Goal: Navigation & Orientation: Find specific page/section

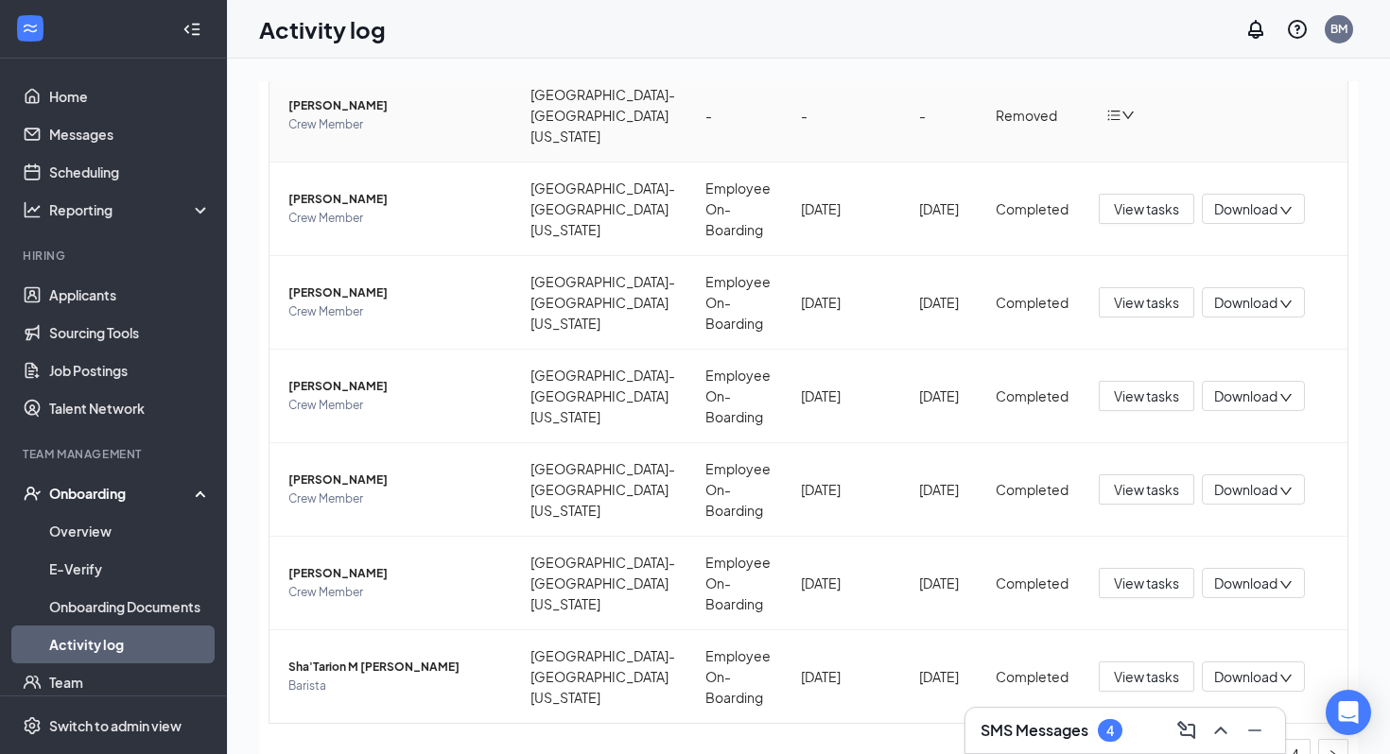
scroll to position [466, 0]
click at [146, 174] on link "Scheduling" at bounding box center [130, 172] width 162 height 38
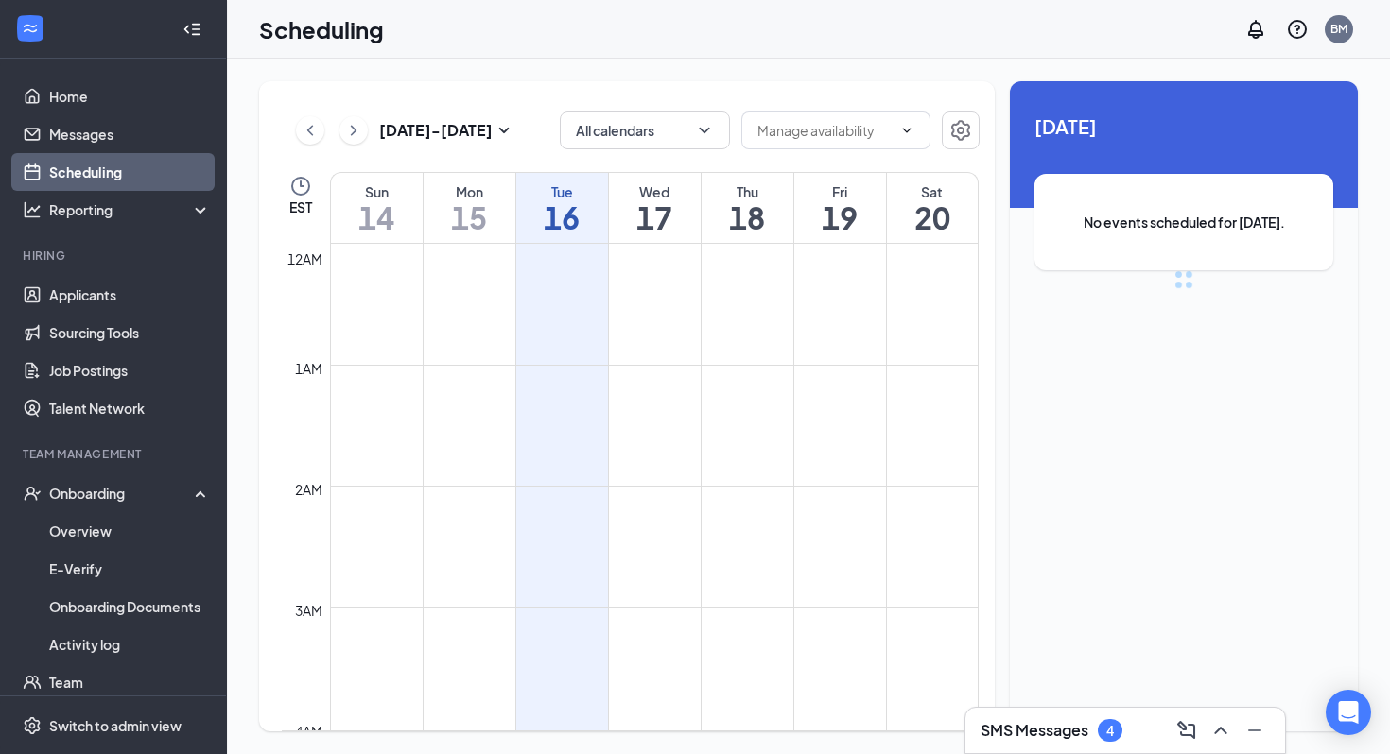
scroll to position [929, 0]
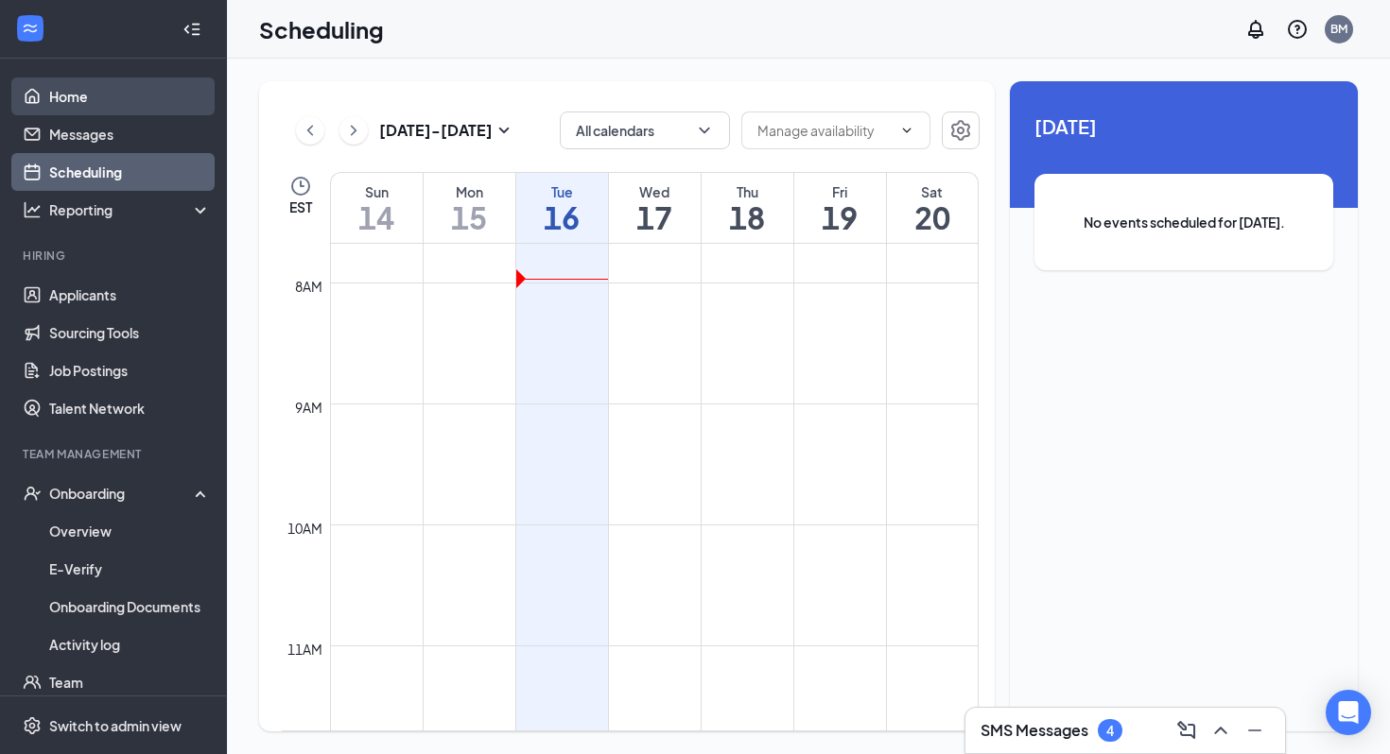
click at [116, 103] on link "Home" at bounding box center [130, 97] width 162 height 38
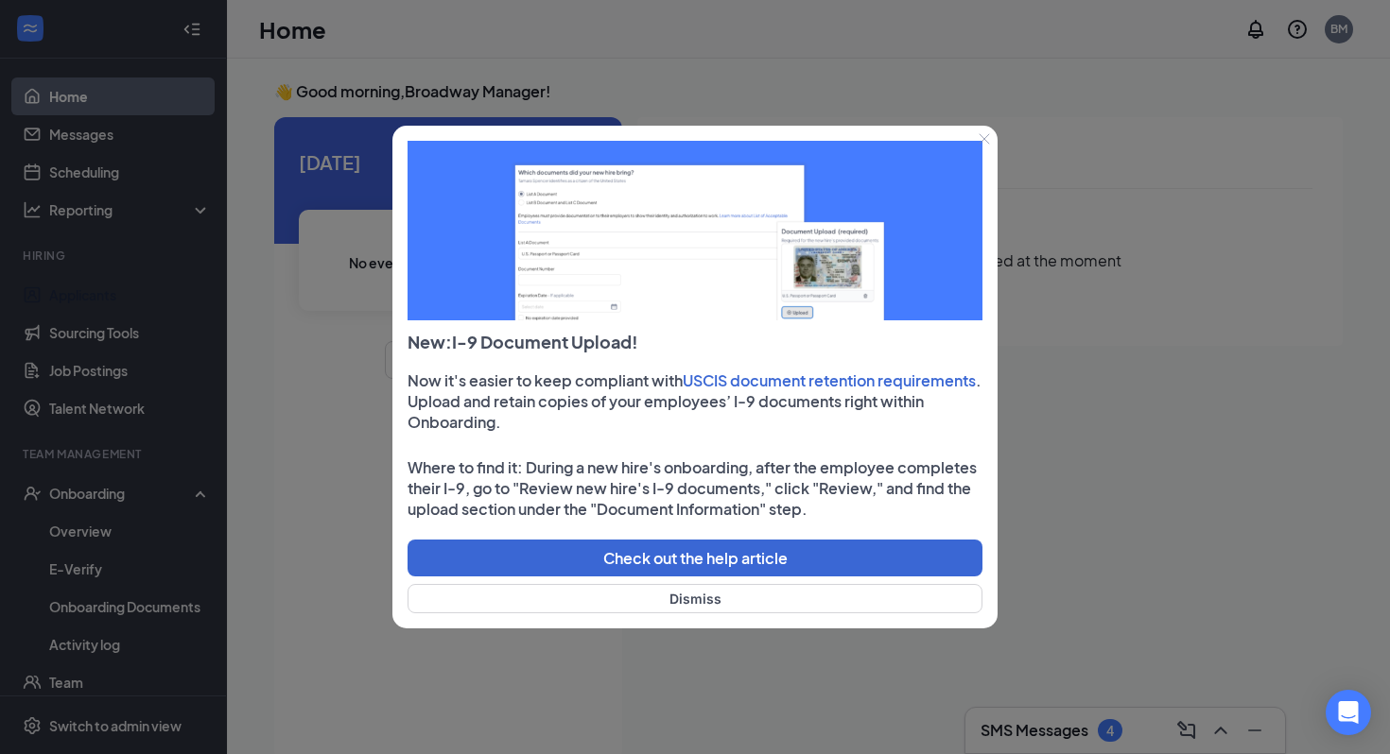
click at [144, 321] on div at bounding box center [695, 377] width 1390 height 754
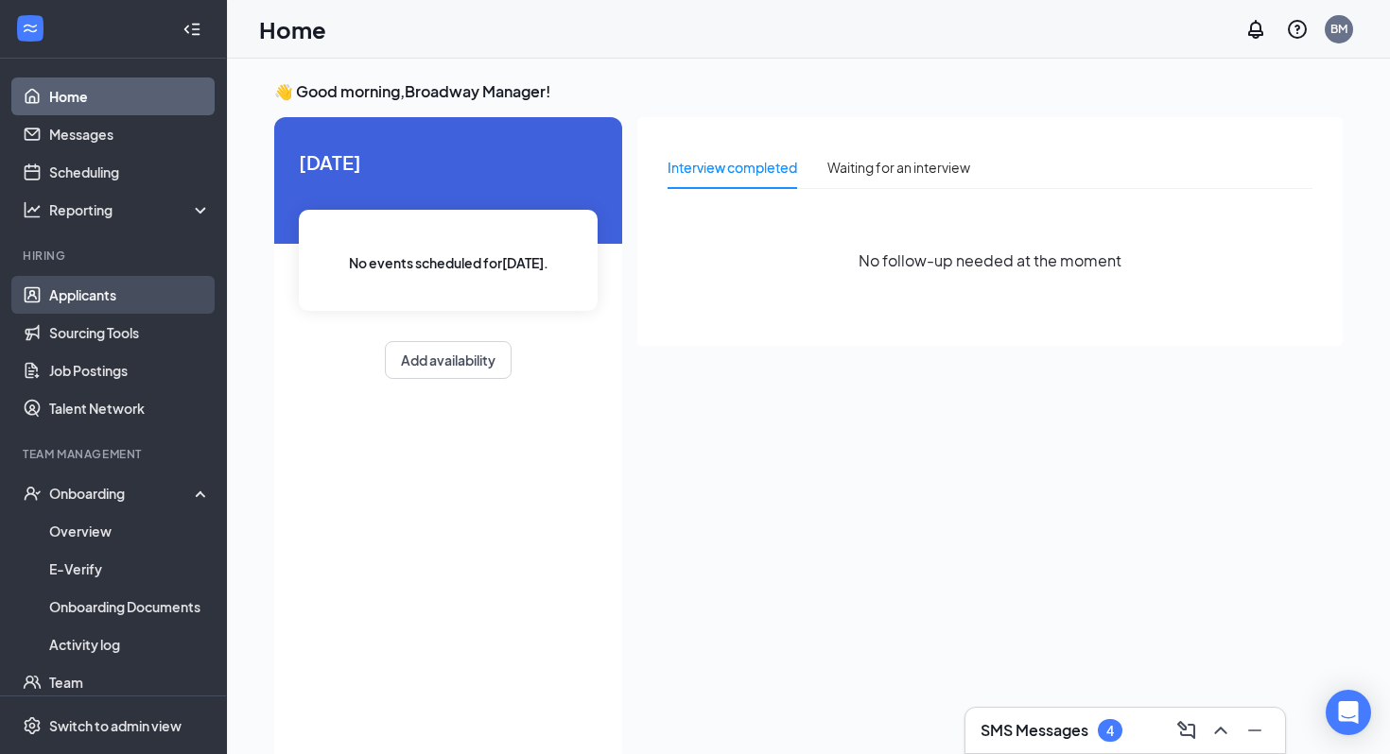
click at [180, 292] on link "Applicants" at bounding box center [130, 295] width 162 height 38
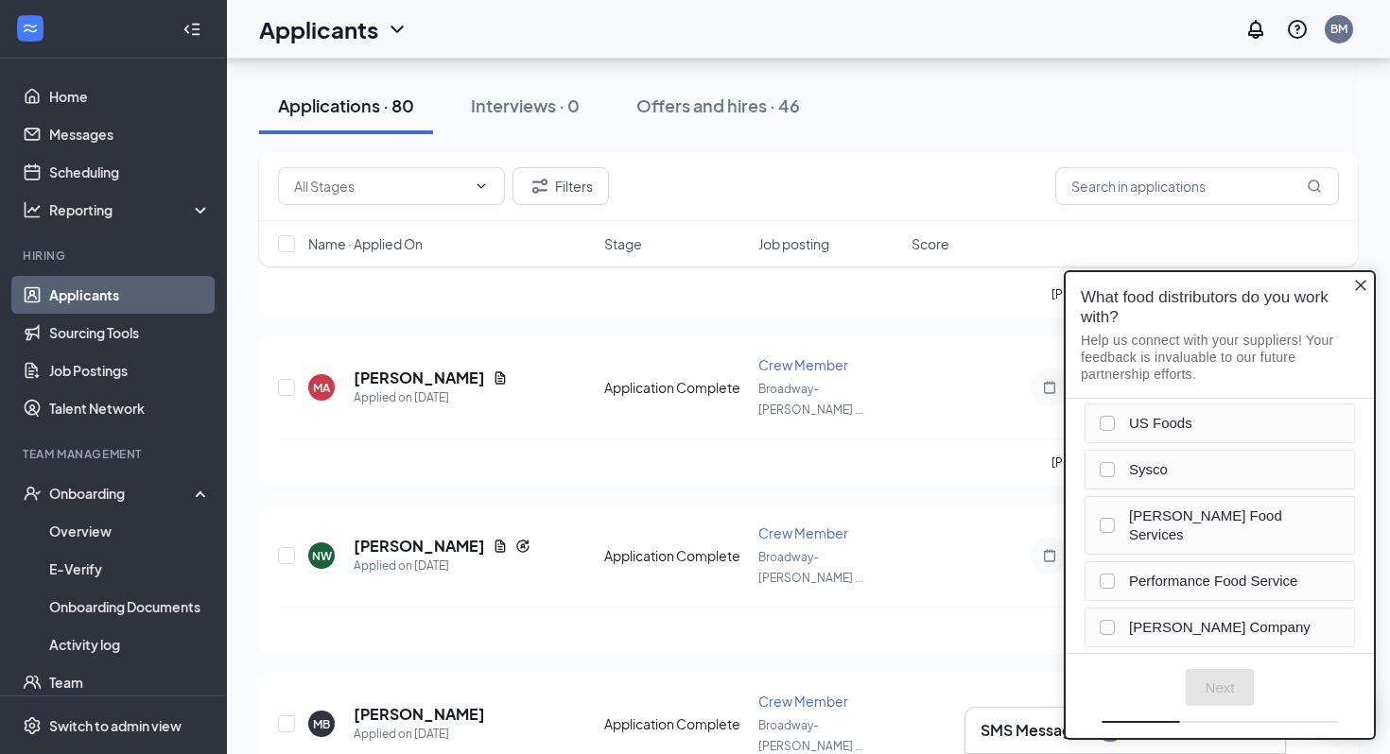
scroll to position [202, 0]
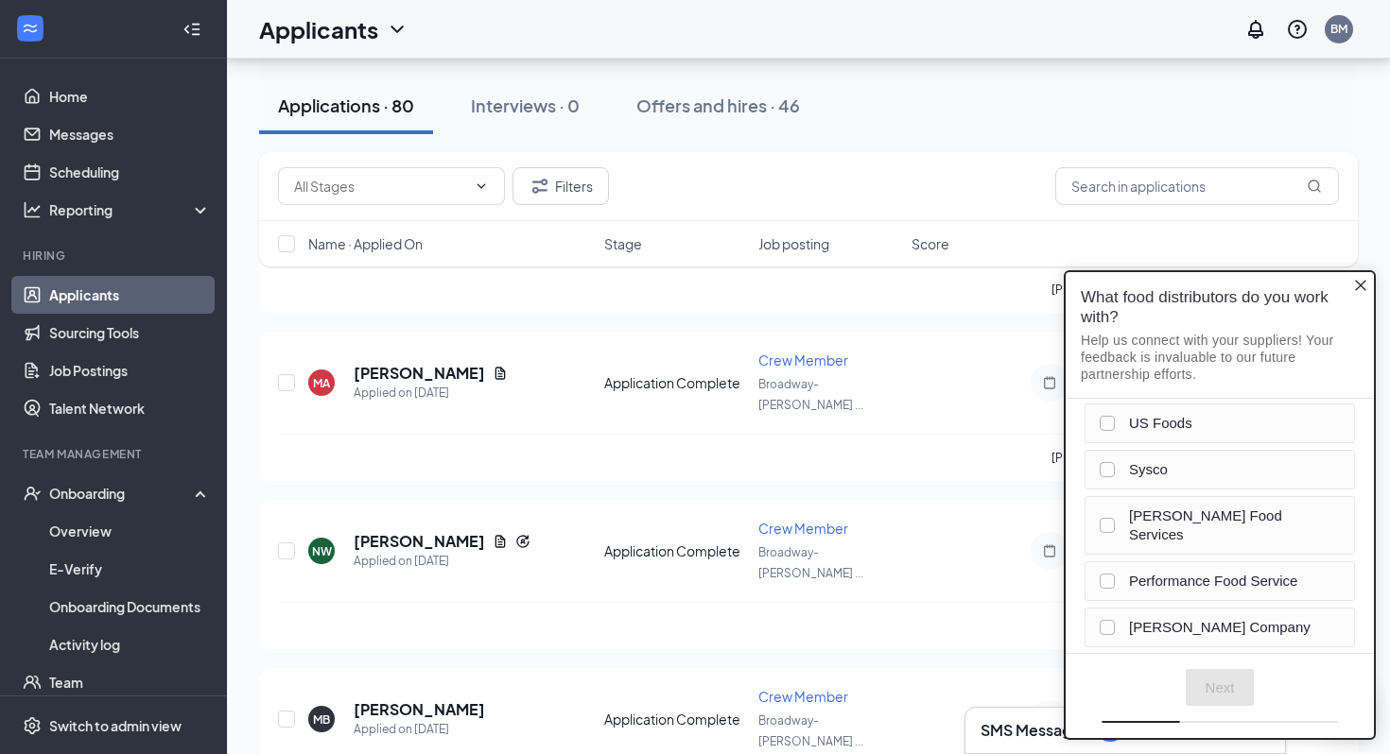
click at [1358, 286] on icon "Close button" at bounding box center [1360, 285] width 15 height 15
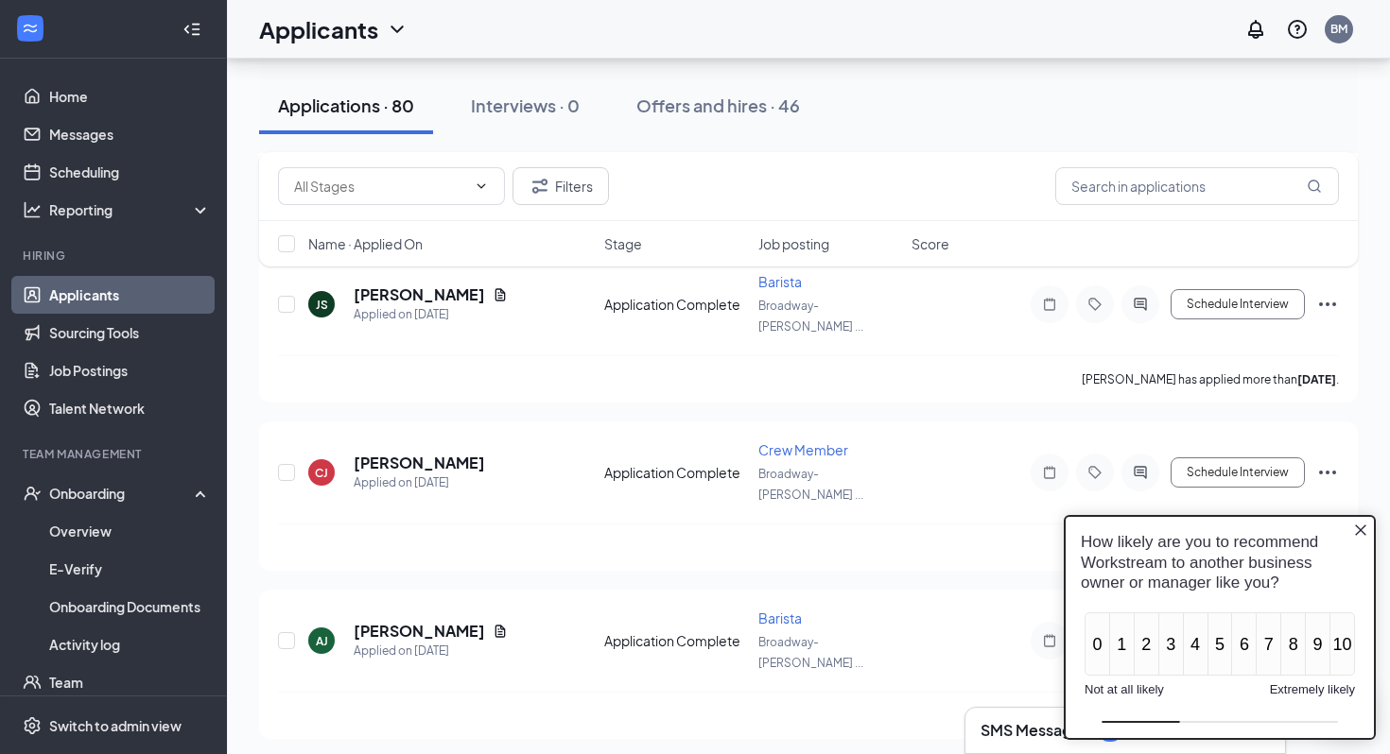
scroll to position [1226, 0]
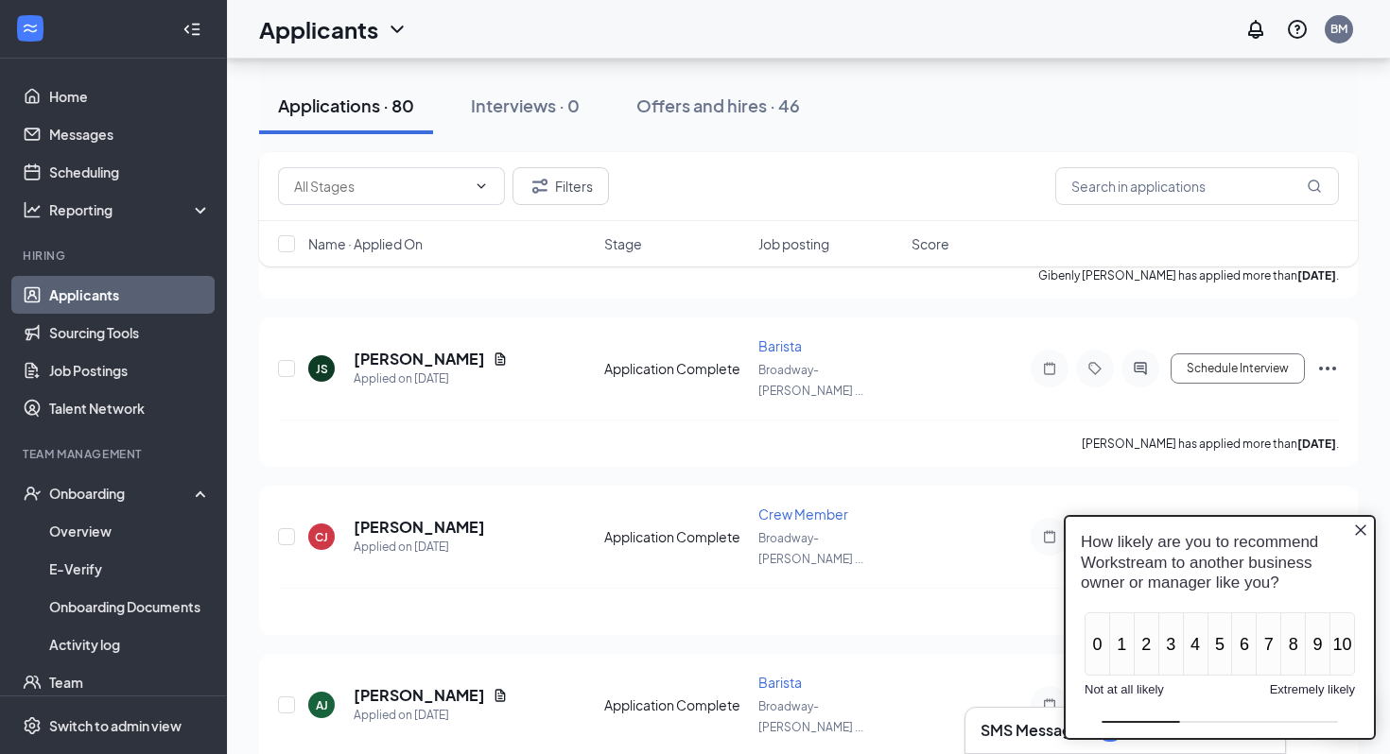
click at [184, 29] on icon "Collapse" at bounding box center [191, 29] width 19 height 19
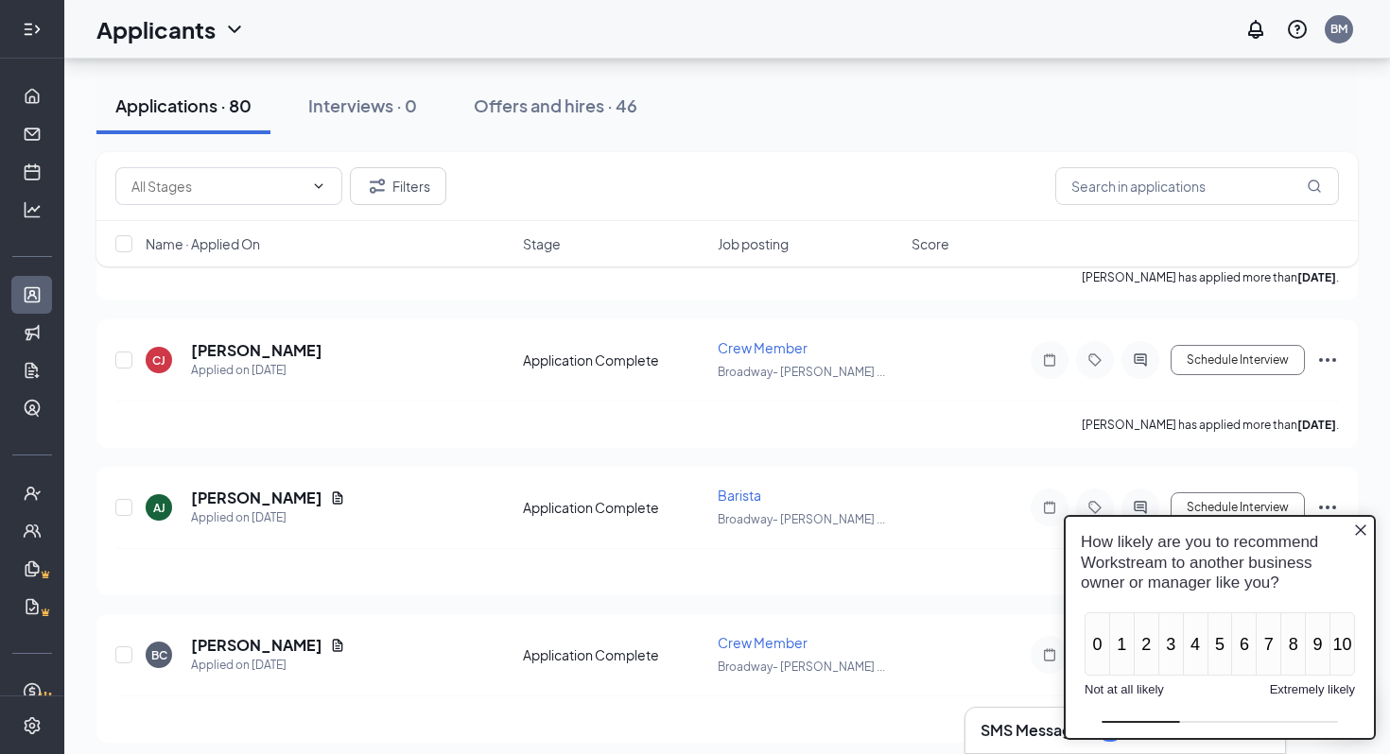
click at [33, 43] on div at bounding box center [32, 29] width 38 height 38
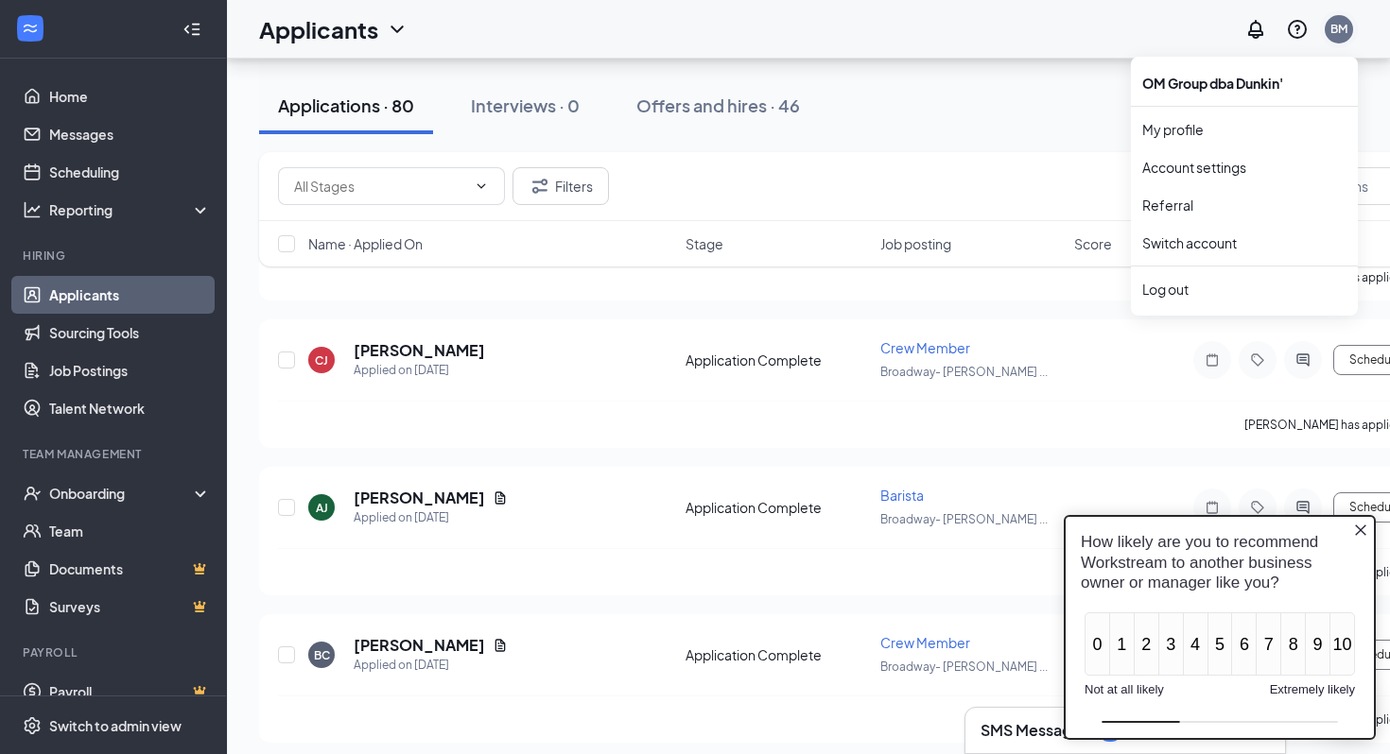
click at [1350, 25] on div "BM" at bounding box center [1339, 29] width 28 height 28
click at [1180, 288] on div "Log out" at bounding box center [1244, 289] width 204 height 19
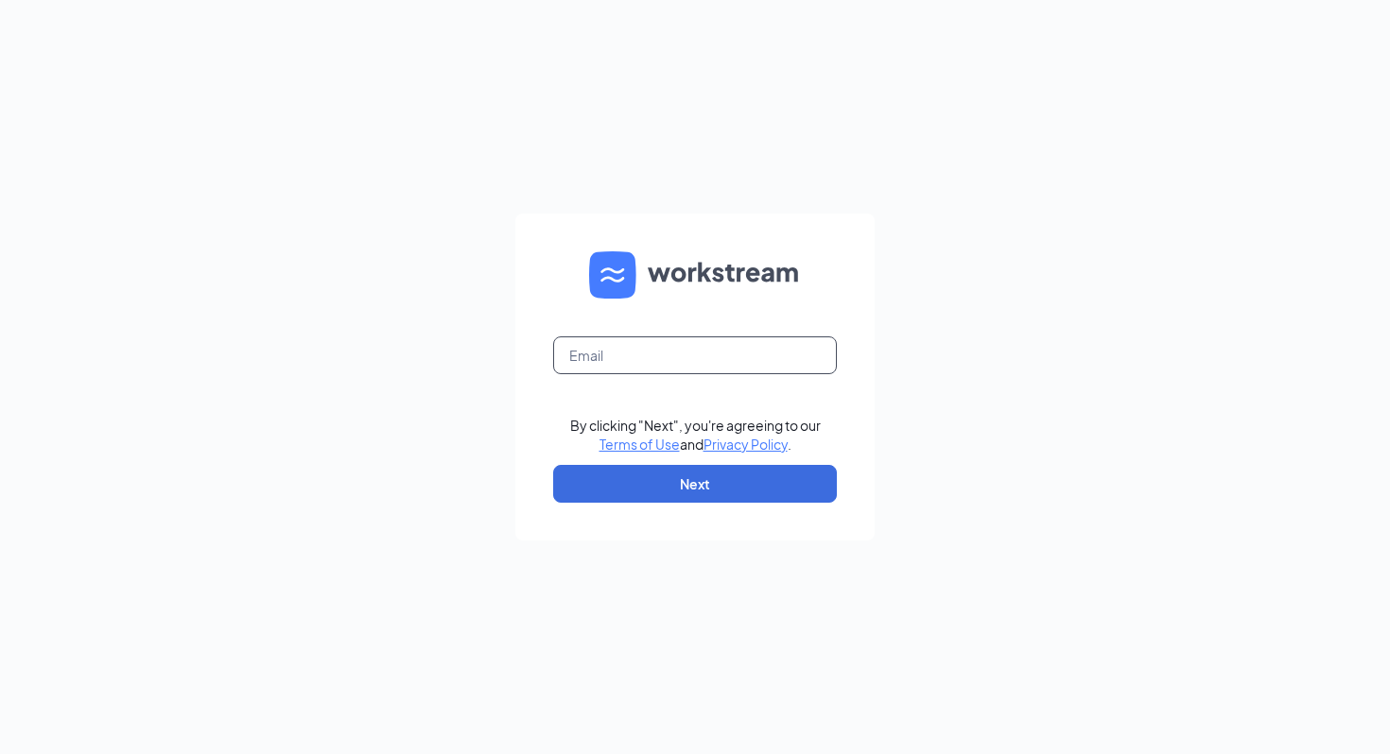
click at [712, 350] on input "text" at bounding box center [695, 356] width 284 height 38
type input "[EMAIL_ADDRESS][DOMAIN_NAME]"
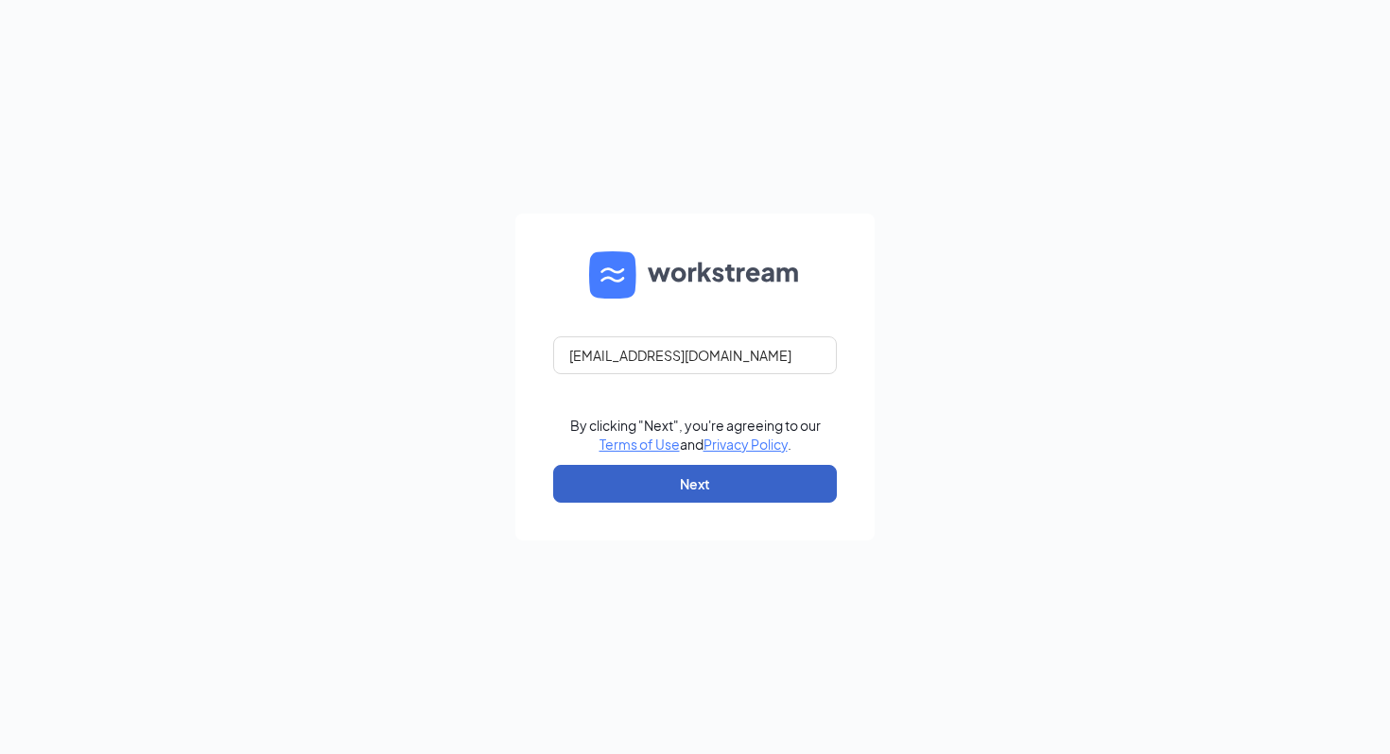
click at [759, 488] on button "Next" at bounding box center [695, 484] width 284 height 38
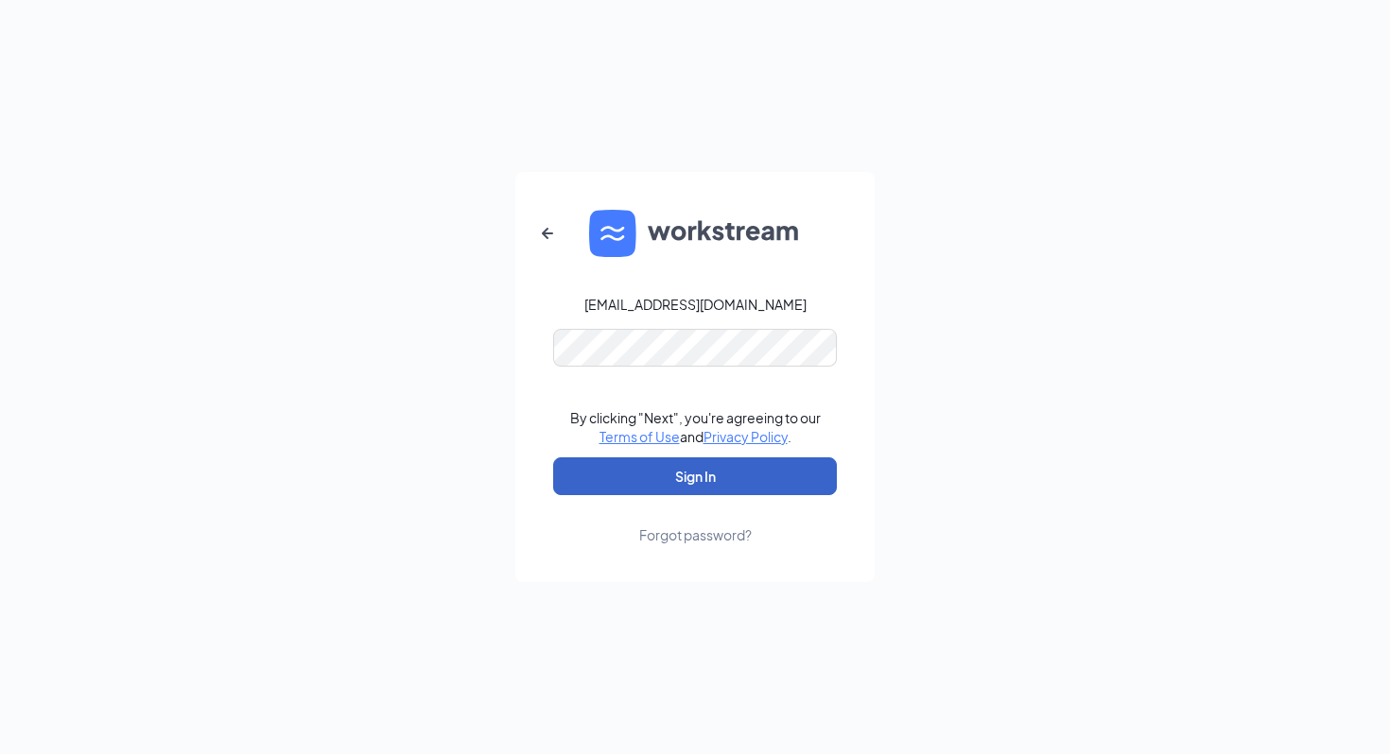
click at [733, 480] on button "Sign In" at bounding box center [695, 477] width 284 height 38
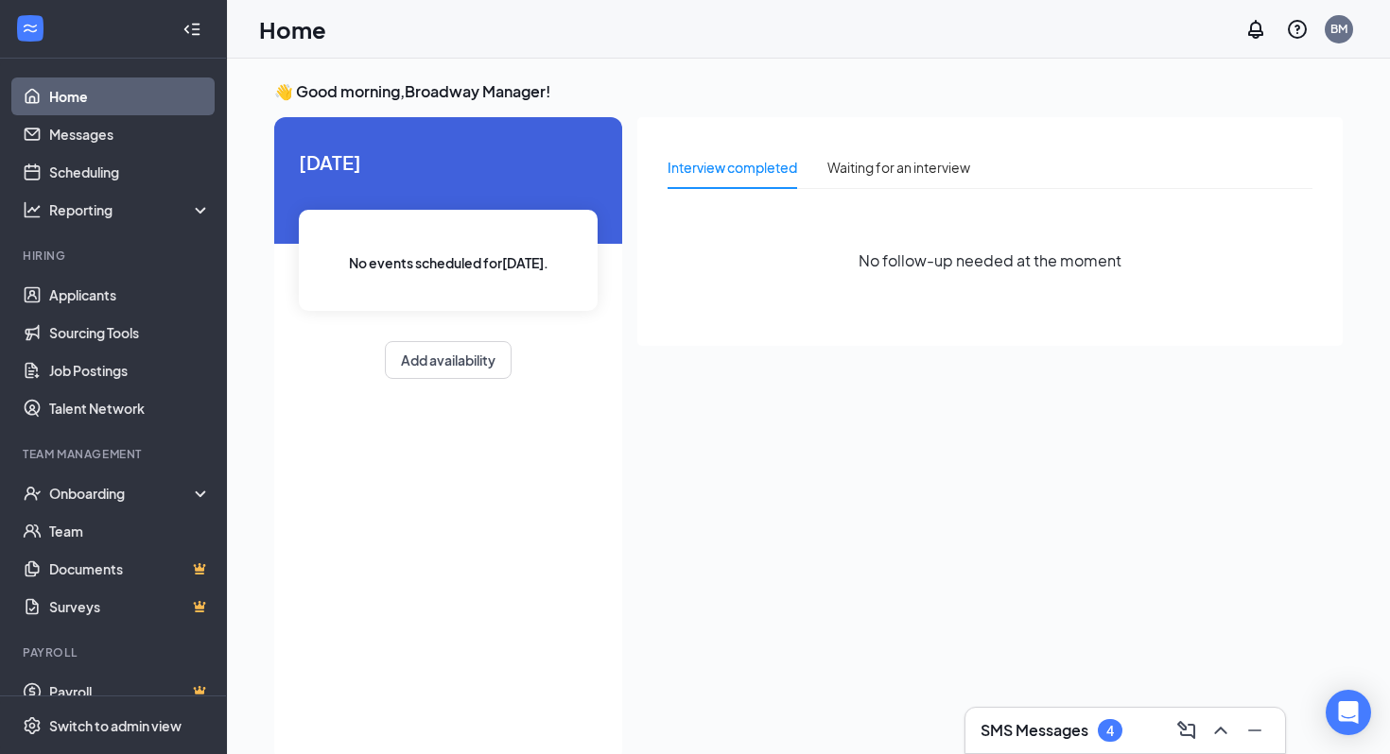
click at [72, 95] on link "Home" at bounding box center [130, 97] width 162 height 38
click at [108, 298] on link "Applicants" at bounding box center [130, 295] width 162 height 38
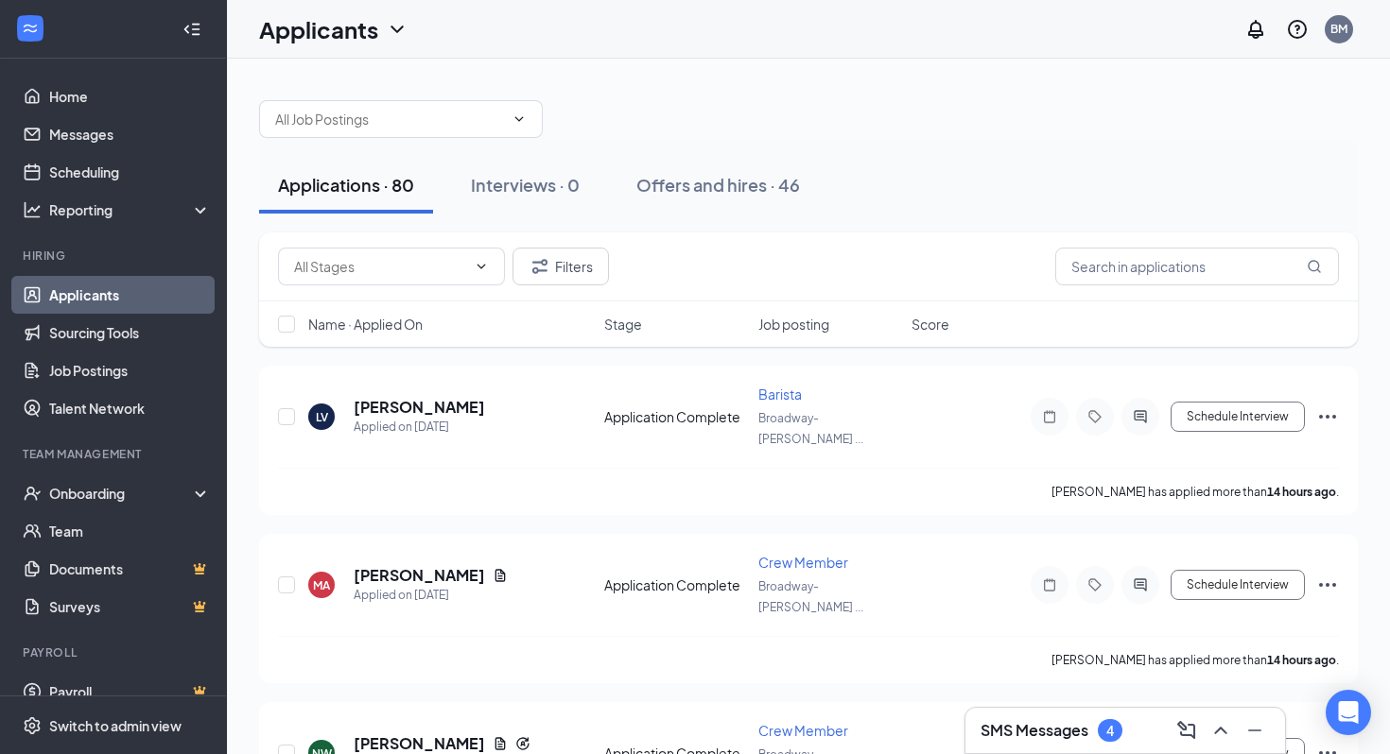
click at [407, 37] on icon "ChevronDown" at bounding box center [397, 29] width 23 height 23
click at [405, 35] on icon "ChevronDown" at bounding box center [397, 29] width 23 height 23
click at [394, 26] on icon "ChevronDown" at bounding box center [397, 29] width 23 height 23
click at [322, 126] on link "Archived applicants" at bounding box center [372, 123] width 204 height 19
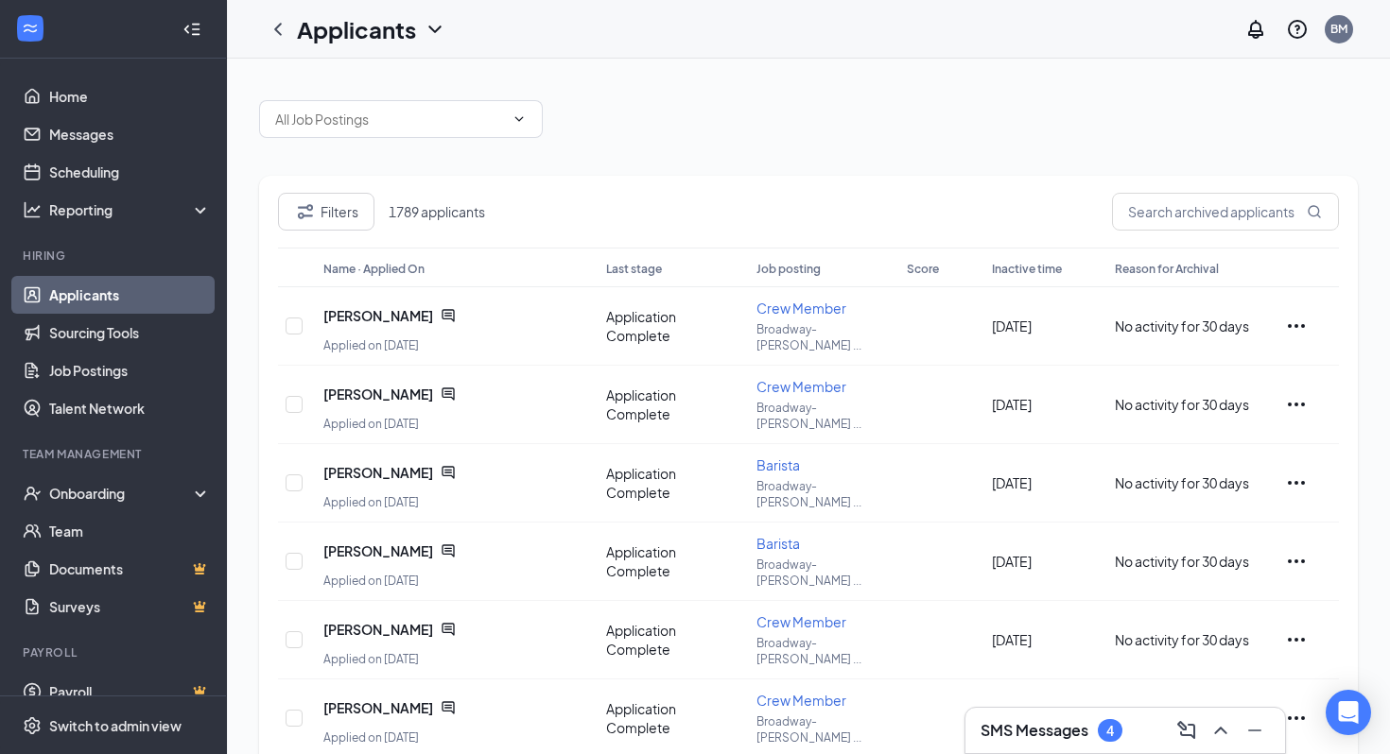
click at [430, 32] on icon "ChevronDown" at bounding box center [435, 29] width 23 height 23
click at [365, 78] on link "Applicants" at bounding box center [410, 82] width 204 height 19
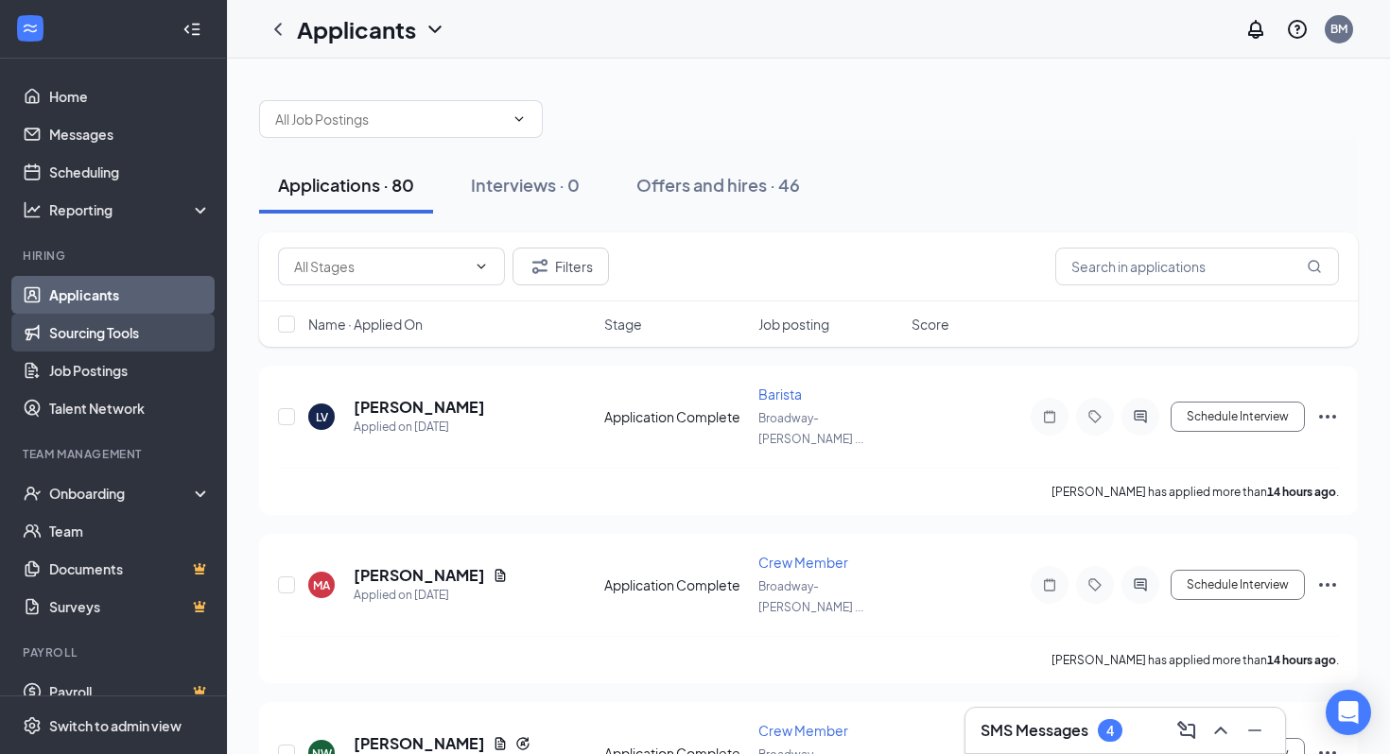
click at [143, 335] on link "Sourcing Tools" at bounding box center [130, 333] width 162 height 38
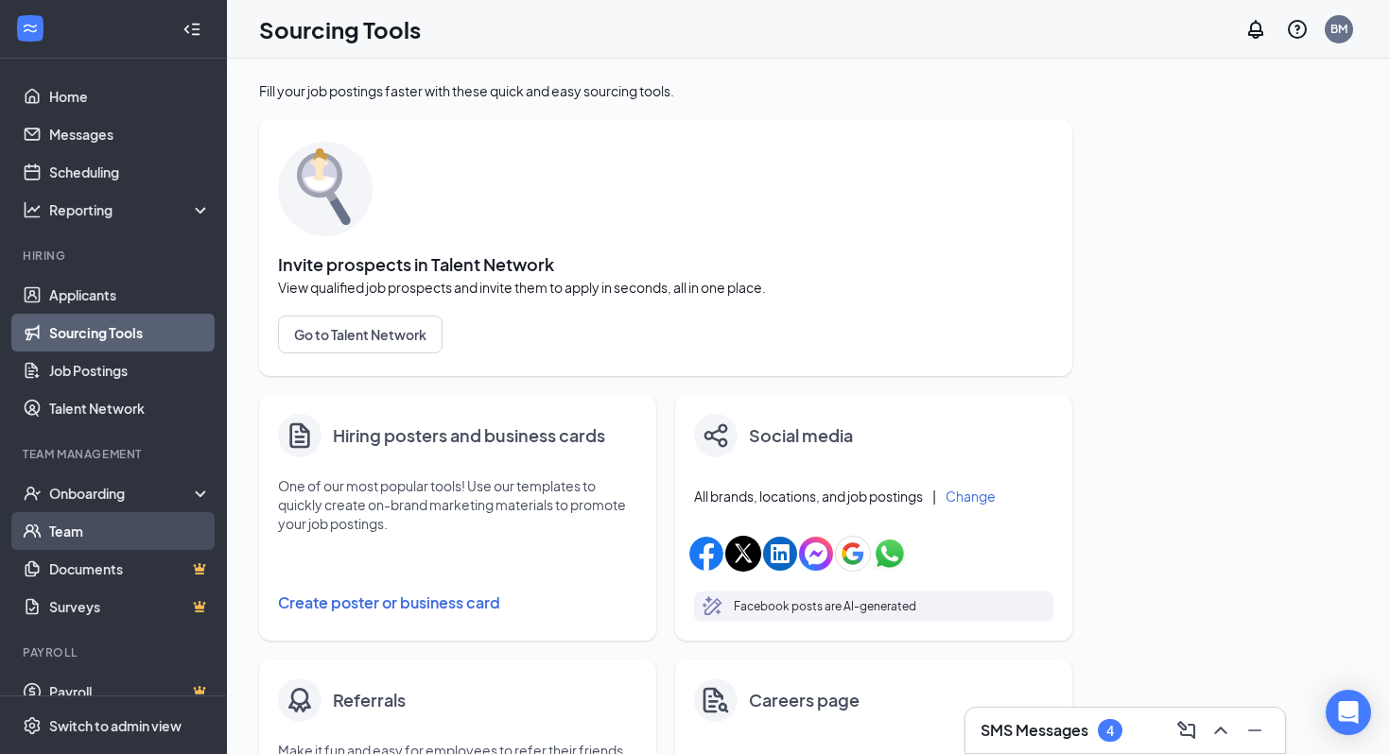
click at [49, 531] on link "Team" at bounding box center [130, 531] width 162 height 38
